Goal: Complete application form: Complete application form

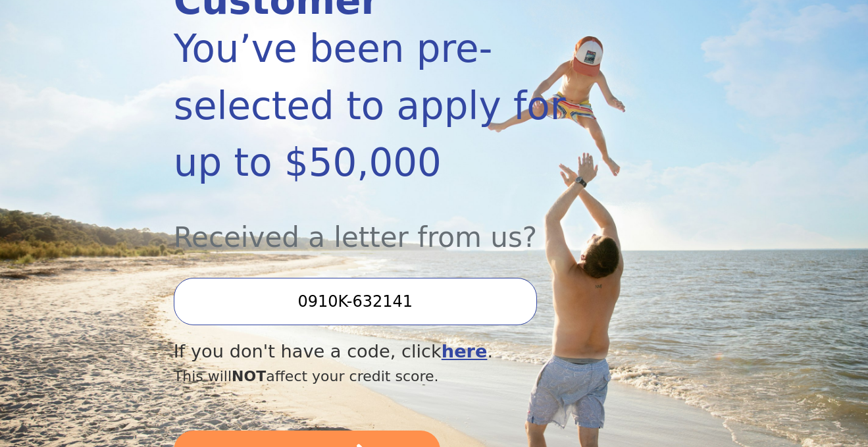
scroll to position [257, 0]
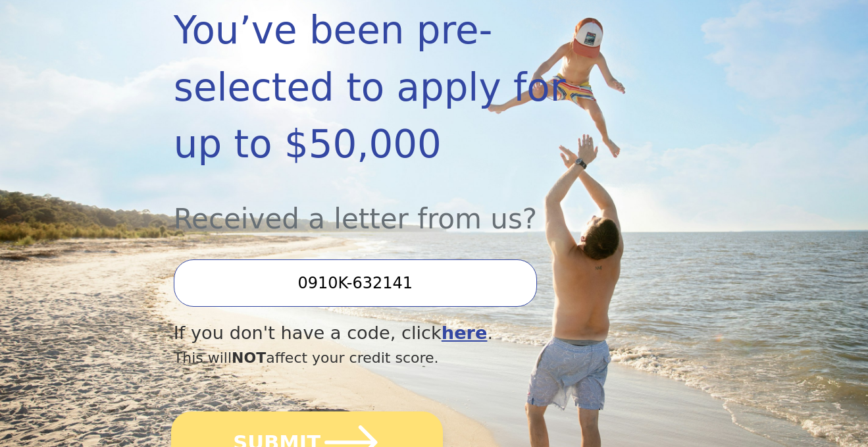
click at [360, 412] on icon "submit" at bounding box center [351, 442] width 61 height 61
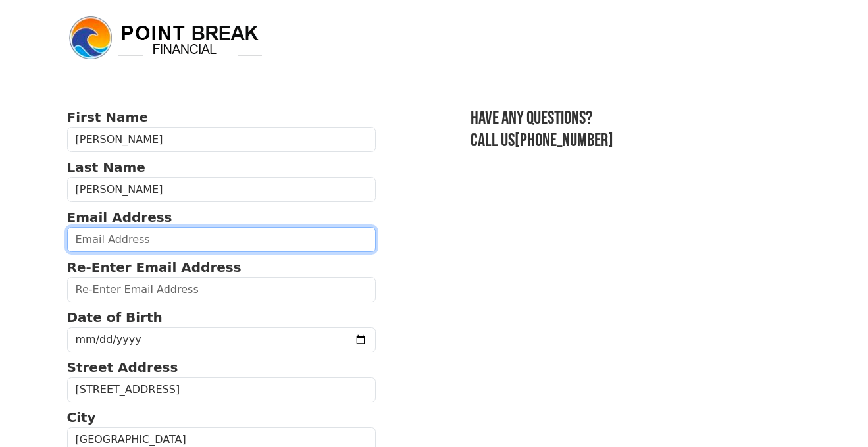
click at [215, 237] on input "email" at bounding box center [221, 239] width 309 height 25
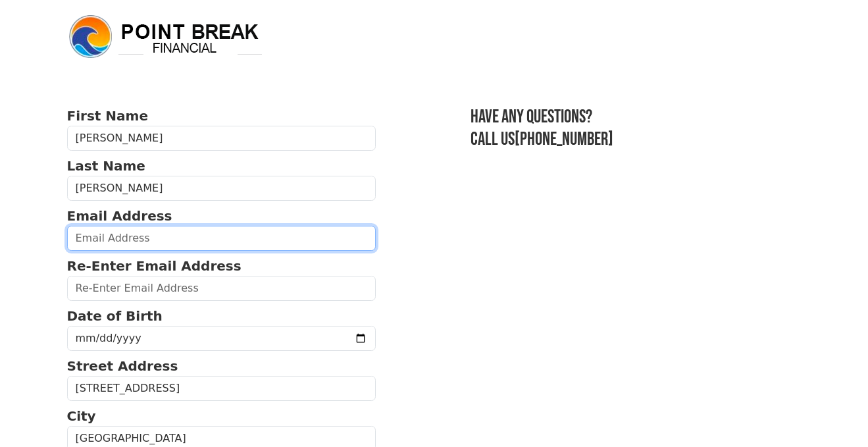
click at [161, 247] on input "email" at bounding box center [221, 238] width 309 height 25
click at [163, 243] on input "email" at bounding box center [221, 238] width 309 height 25
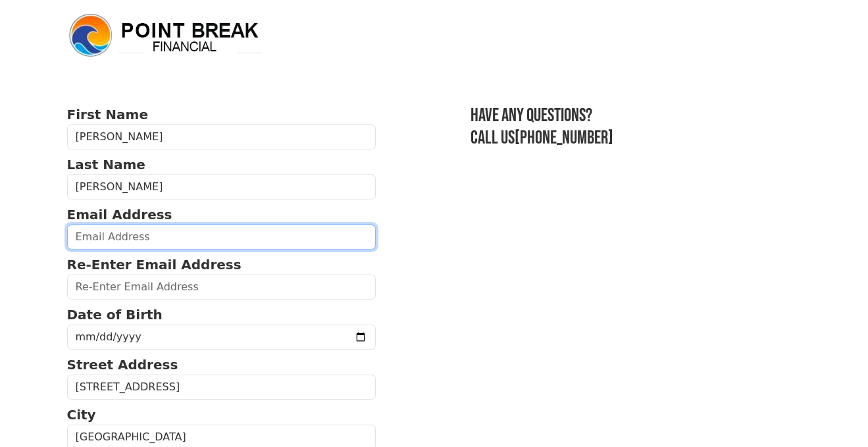
scroll to position [3, 0]
click at [118, 234] on input "email" at bounding box center [221, 236] width 309 height 25
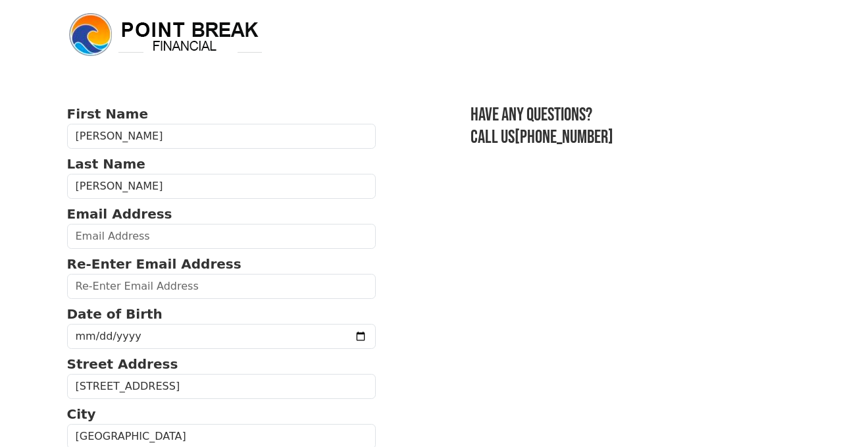
scroll to position [2, 0]
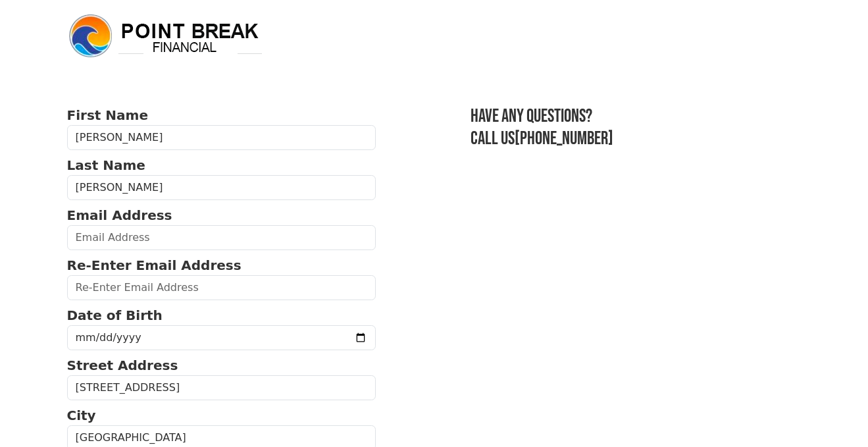
click at [124, 265] on strong "Re-Enter Email Address" at bounding box center [154, 265] width 174 height 16
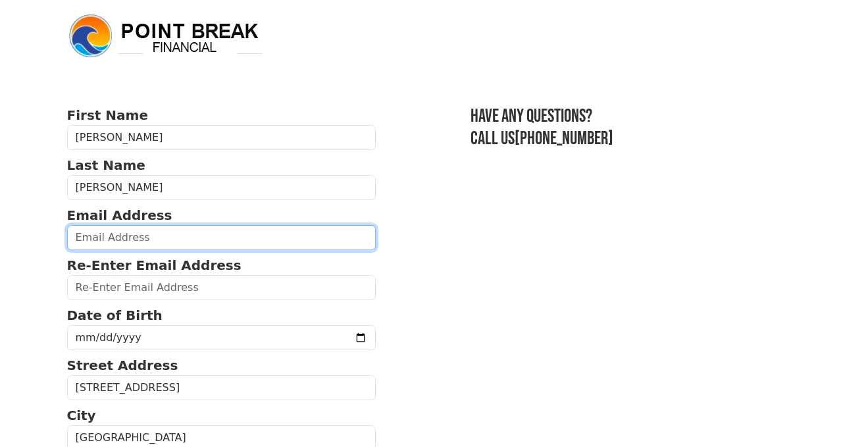
click at [138, 241] on input "email" at bounding box center [221, 237] width 309 height 25
type input "[EMAIL_ADDRESS][DOMAIN_NAME]"
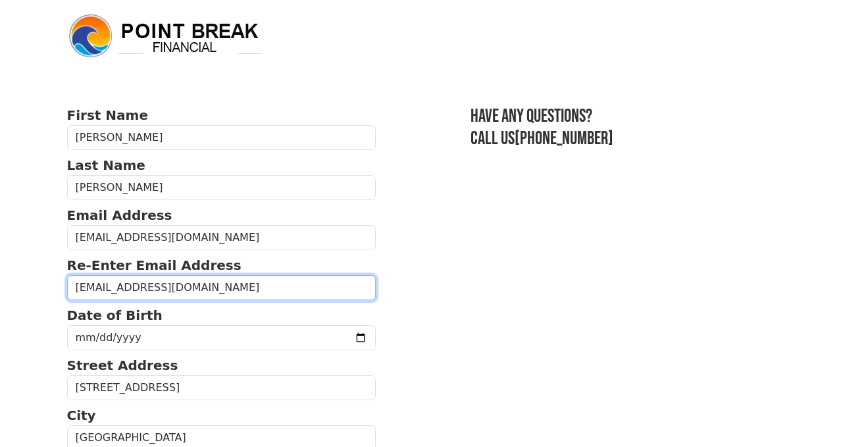
type input "[EMAIL_ADDRESS][DOMAIN_NAME]"
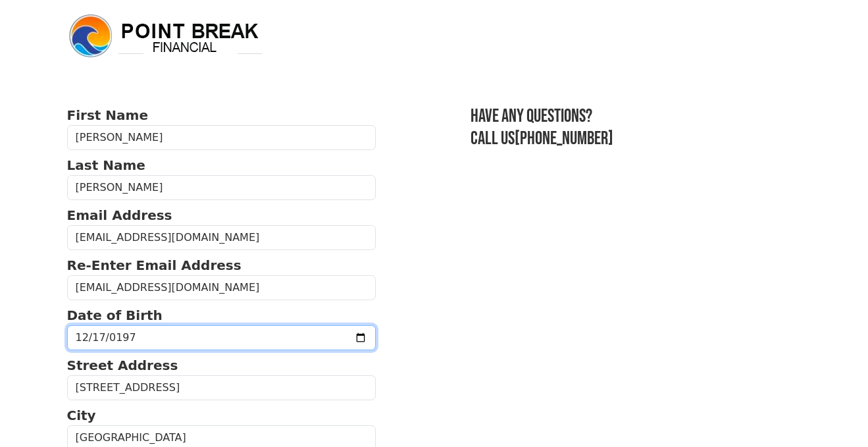
type input "[DATE]"
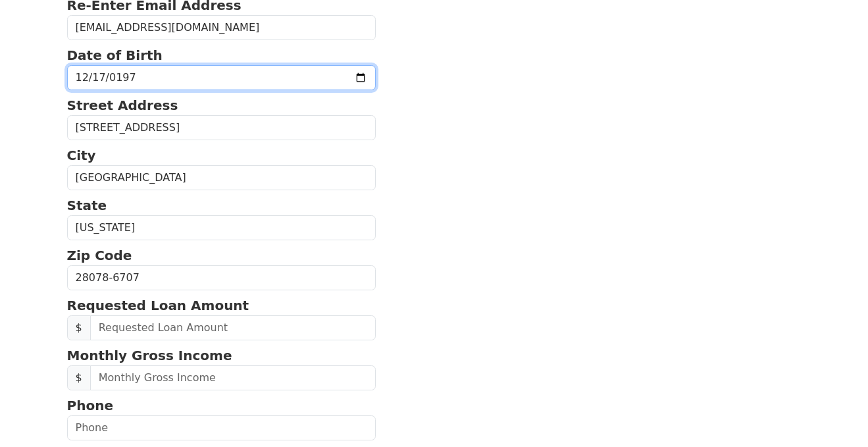
scroll to position [263, 0]
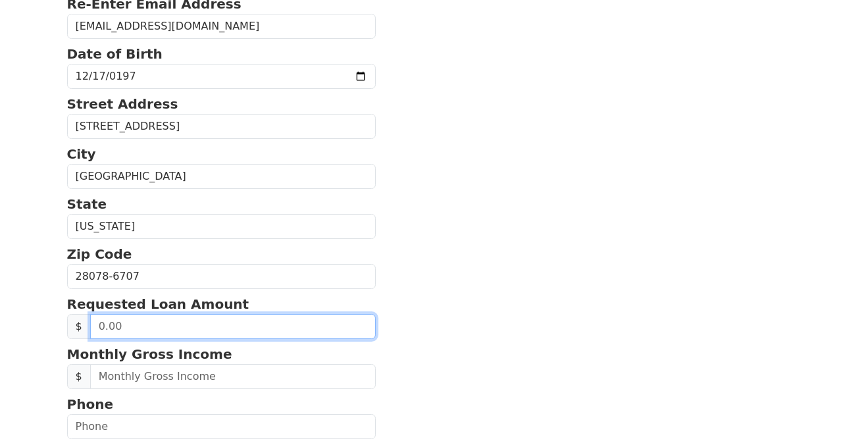
click at [232, 328] on input "text" at bounding box center [233, 326] width 286 height 25
drag, startPoint x: 132, startPoint y: 334, endPoint x: 94, endPoint y: 333, distance: 38.2
click at [94, 333] on input "text" at bounding box center [233, 326] width 286 height 25
type input "20,000.00"
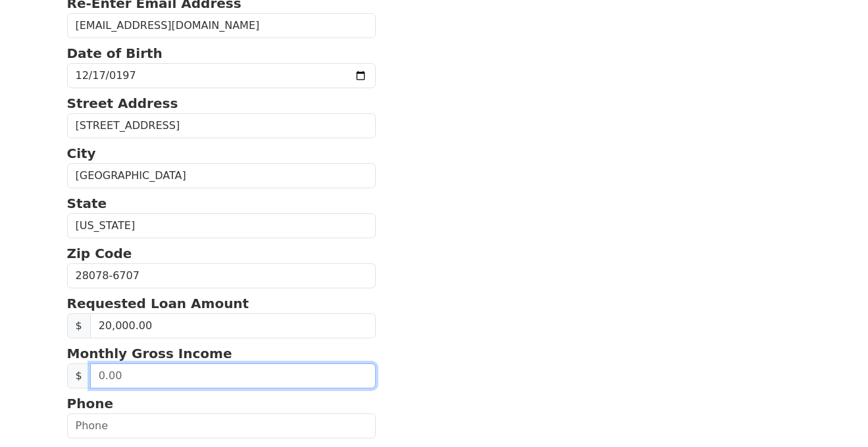
click at [147, 384] on input "text" at bounding box center [233, 375] width 286 height 25
click at [180, 388] on input "text" at bounding box center [233, 375] width 286 height 25
drag, startPoint x: 123, startPoint y: 384, endPoint x: 86, endPoint y: 384, distance: 36.9
click at [86, 384] on div "$ 0.49" at bounding box center [221, 375] width 309 height 25
type input "4,900.00"
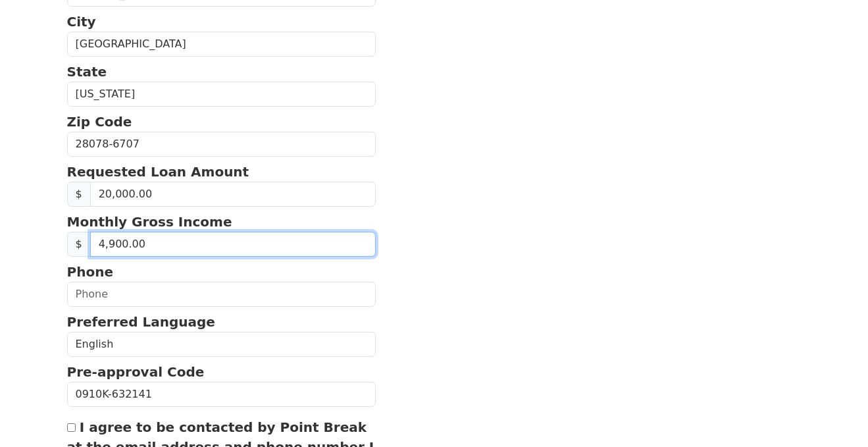
scroll to position [402, 0]
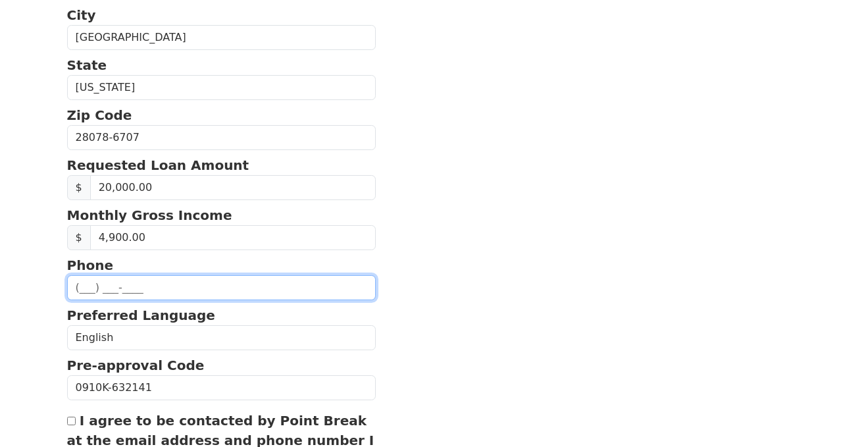
click at [174, 293] on input "text" at bounding box center [221, 287] width 309 height 25
type input "[PHONE_NUMBER]"
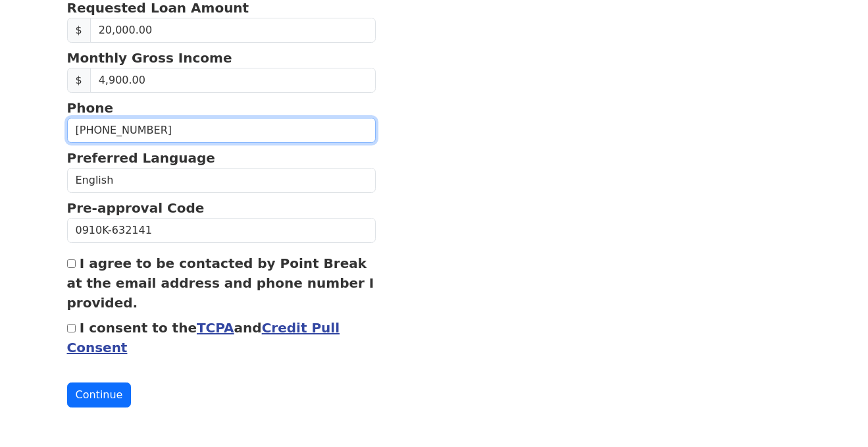
scroll to position [571, 0]
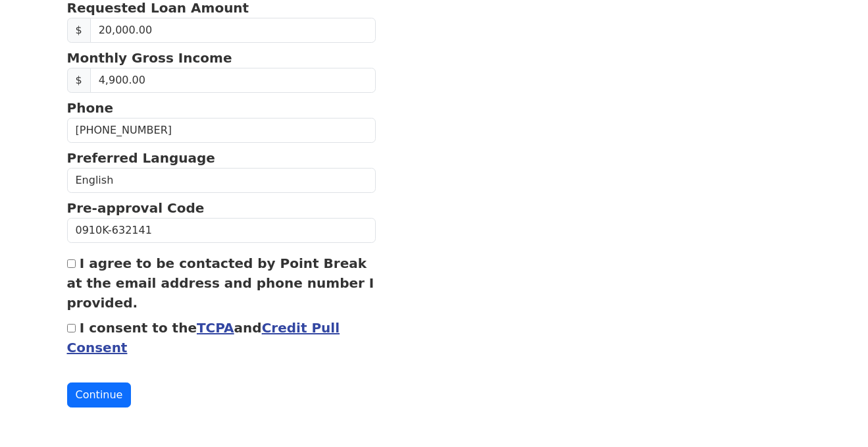
click at [73, 327] on input "I consent to the TCPA and Credit Pull Consent" at bounding box center [71, 328] width 9 height 9
checkbox input "true"
click at [74, 262] on input "I agree to be contacted by Point Break at the email address and phone number I …" at bounding box center [71, 263] width 9 height 9
checkbox input "true"
click at [97, 392] on button "Continue" at bounding box center [99, 394] width 65 height 25
